Goal: Information Seeking & Learning: Learn about a topic

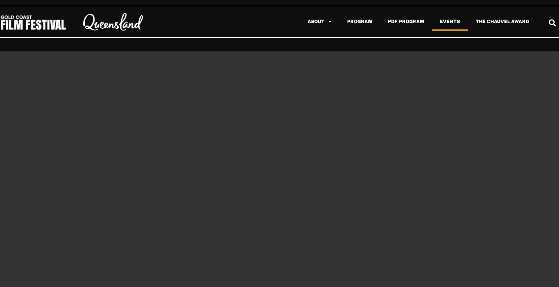
click at [450, 25] on link "Events" at bounding box center [450, 22] width 36 height 18
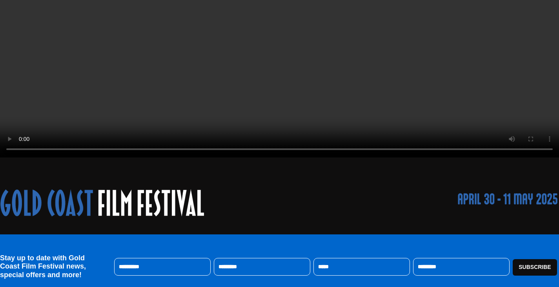
scroll to position [209, 0]
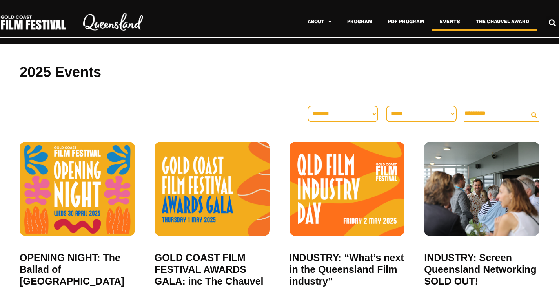
click at [510, 19] on link "The Chauvel Award" at bounding box center [502, 22] width 69 height 18
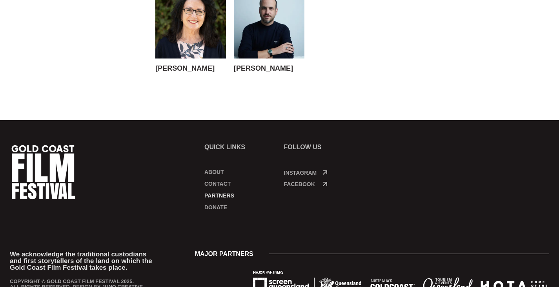
scroll to position [927, 0]
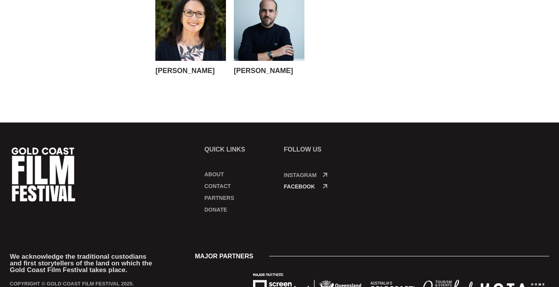
click at [301, 183] on link "Facebook" at bounding box center [299, 186] width 31 height 6
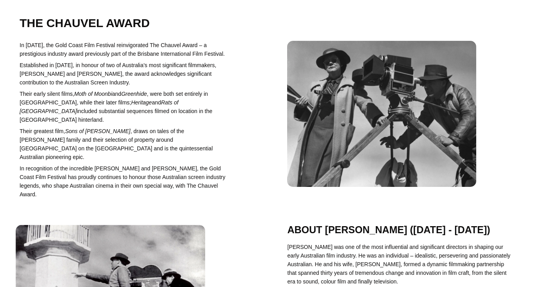
scroll to position [0, 0]
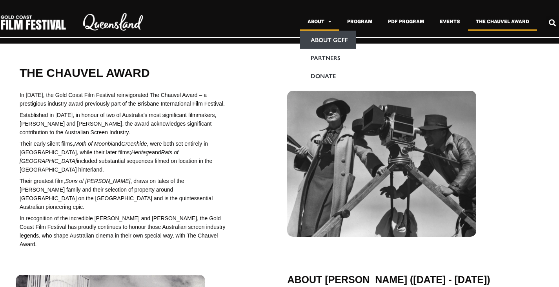
click at [337, 43] on link "About GCFF" at bounding box center [328, 40] width 56 height 18
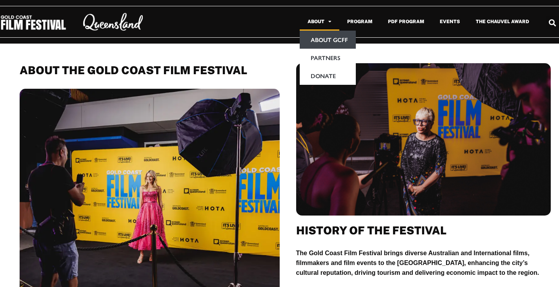
click at [326, 21] on link "About" at bounding box center [320, 22] width 40 height 18
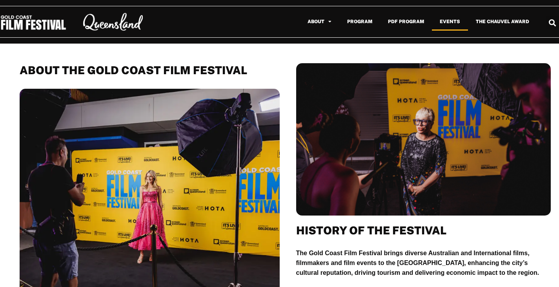
click at [459, 20] on link "Events" at bounding box center [450, 22] width 36 height 18
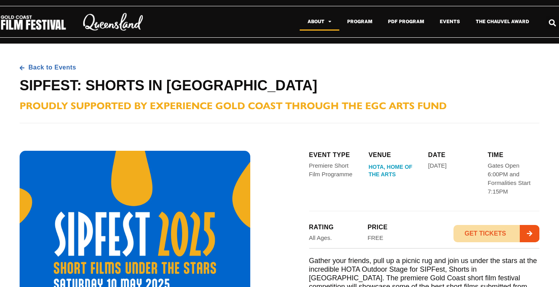
click at [330, 18] on span "Menu" at bounding box center [327, 21] width 7 height 13
click at [353, 19] on link "Program" at bounding box center [359, 22] width 41 height 18
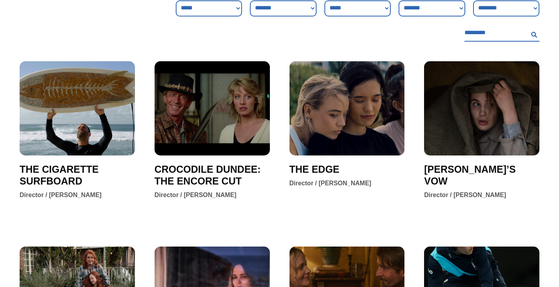
scroll to position [106, 0]
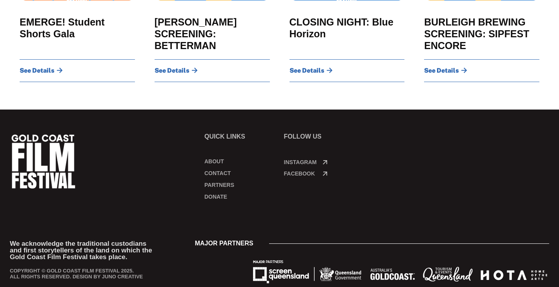
scroll to position [914, 0]
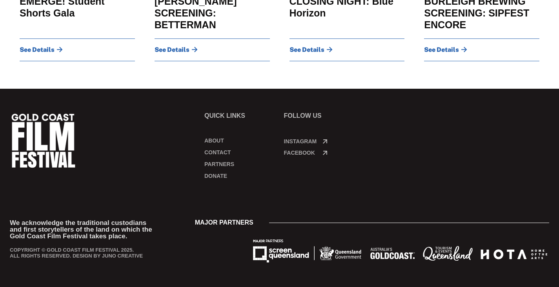
click at [297, 116] on p "FOLLOW US" at bounding box center [320, 116] width 72 height 6
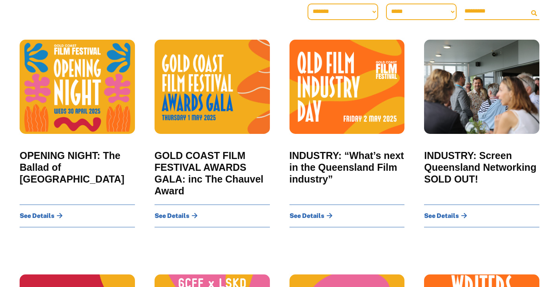
scroll to position [0, 0]
